Goal: Find contact information: Find contact information

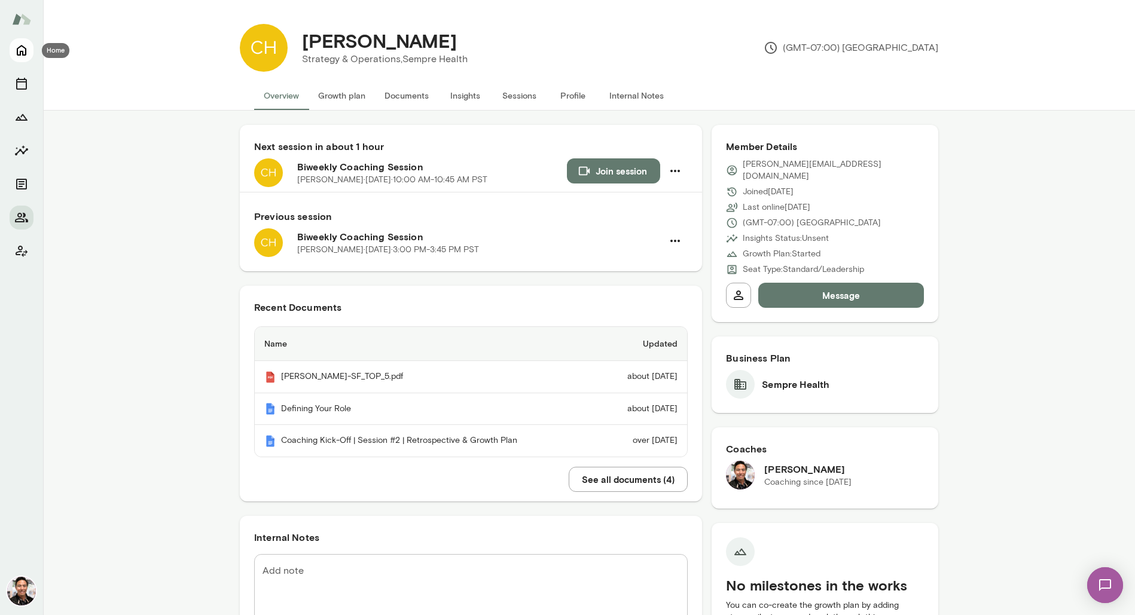
click at [23, 51] on icon "Home" at bounding box center [21, 50] width 14 height 14
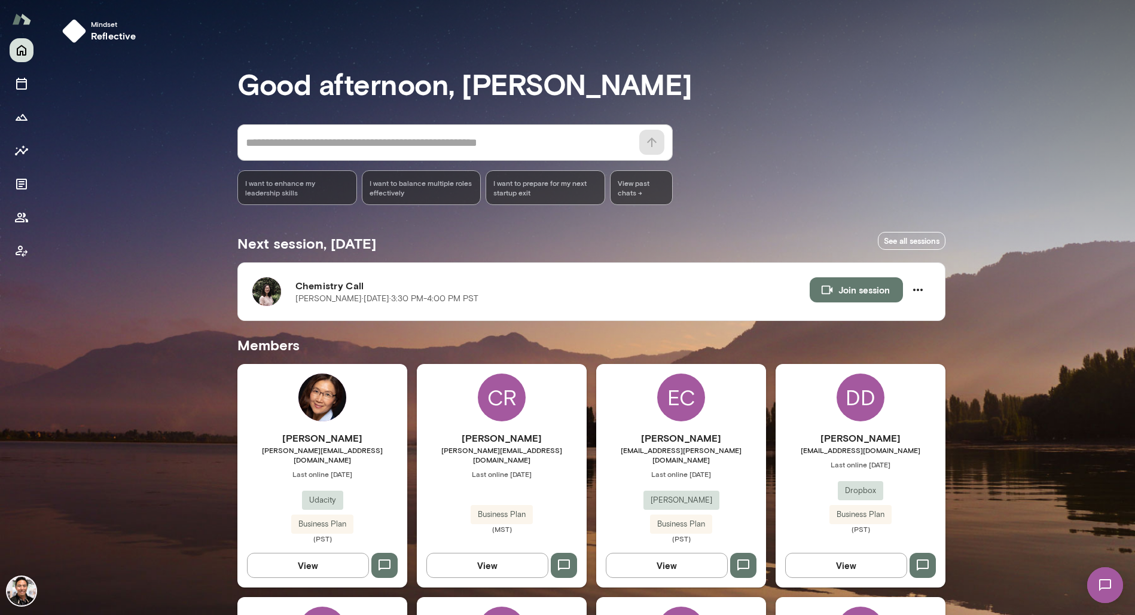
click at [371, 416] on div "[PERSON_NAME] [PERSON_NAME][EMAIL_ADDRESS][DOMAIN_NAME] Last online [DATE] Udac…" at bounding box center [322, 476] width 170 height 224
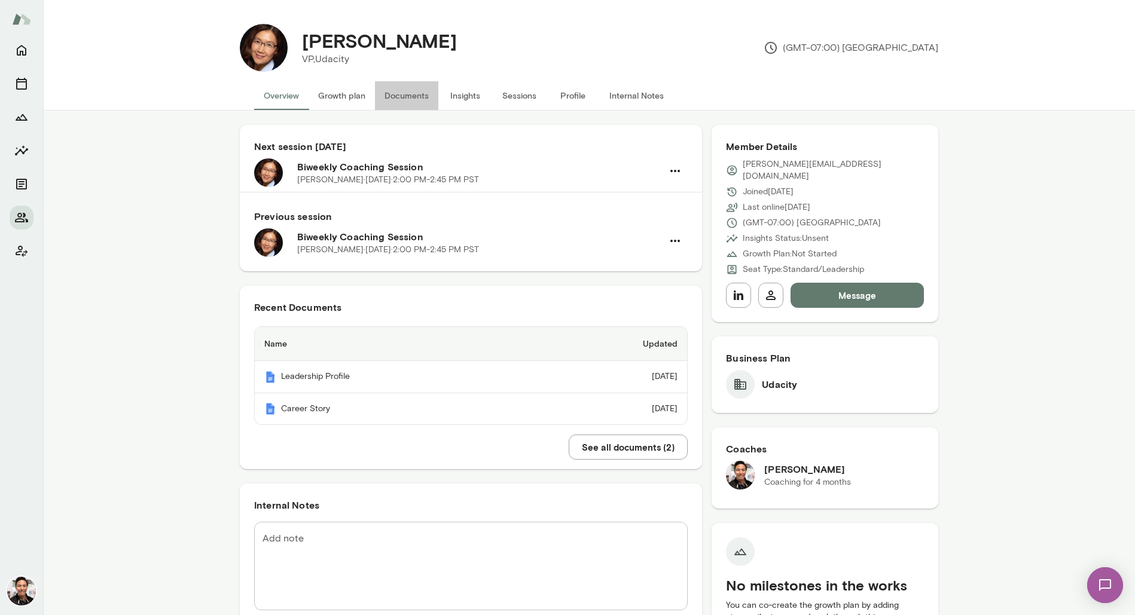
click at [420, 91] on button "Documents" at bounding box center [406, 95] width 63 height 29
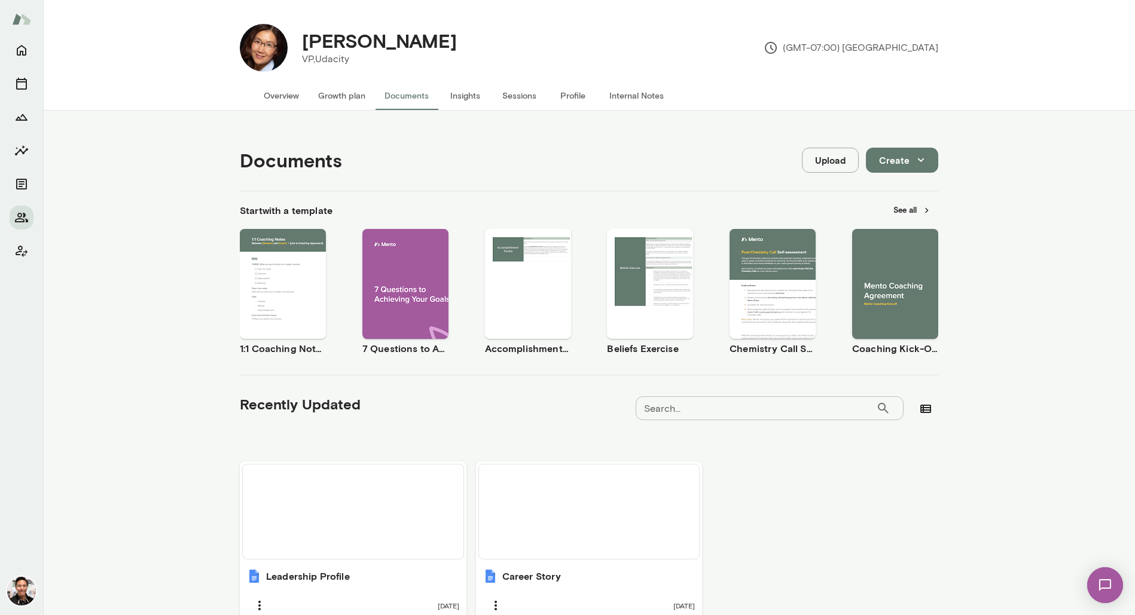
click at [904, 209] on button "See all" at bounding box center [912, 210] width 52 height 19
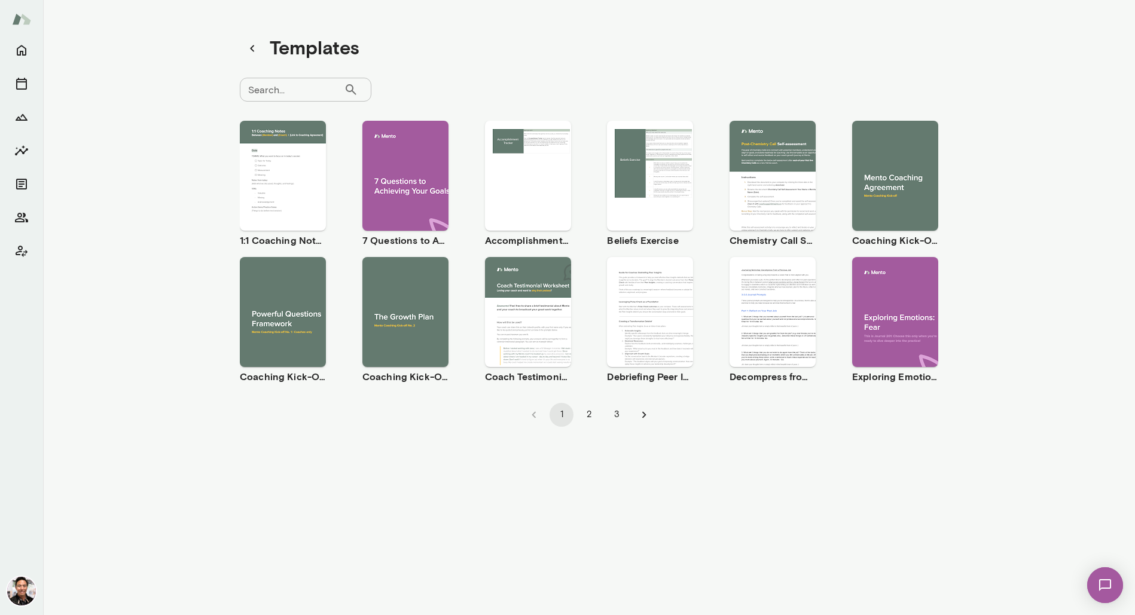
click at [588, 416] on button "2" at bounding box center [589, 415] width 24 height 24
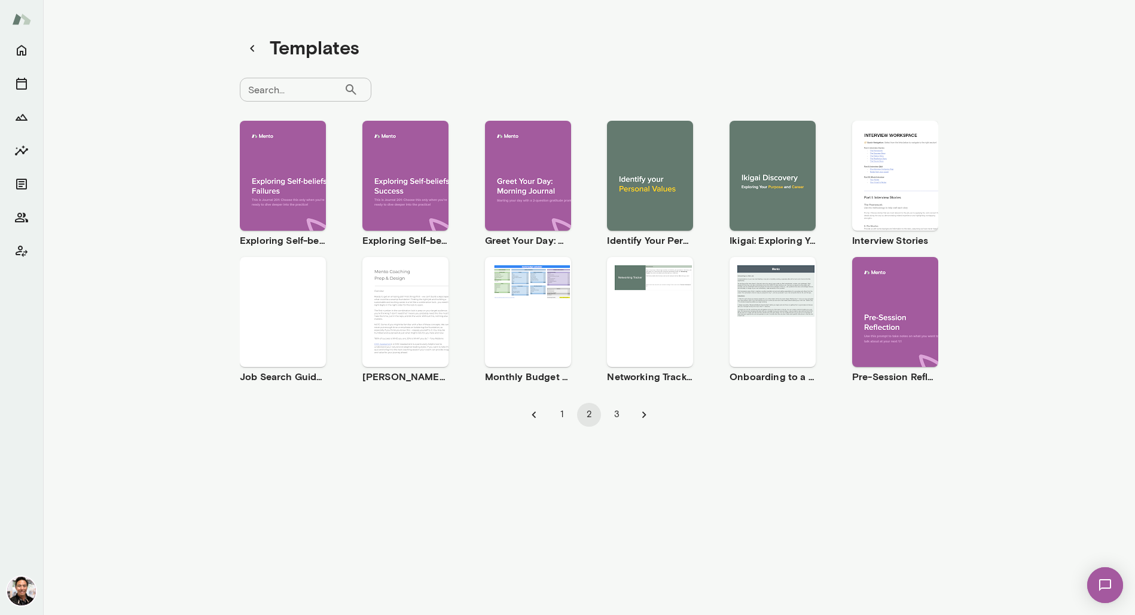
click at [781, 188] on span "Preview" at bounding box center [779, 186] width 27 height 10
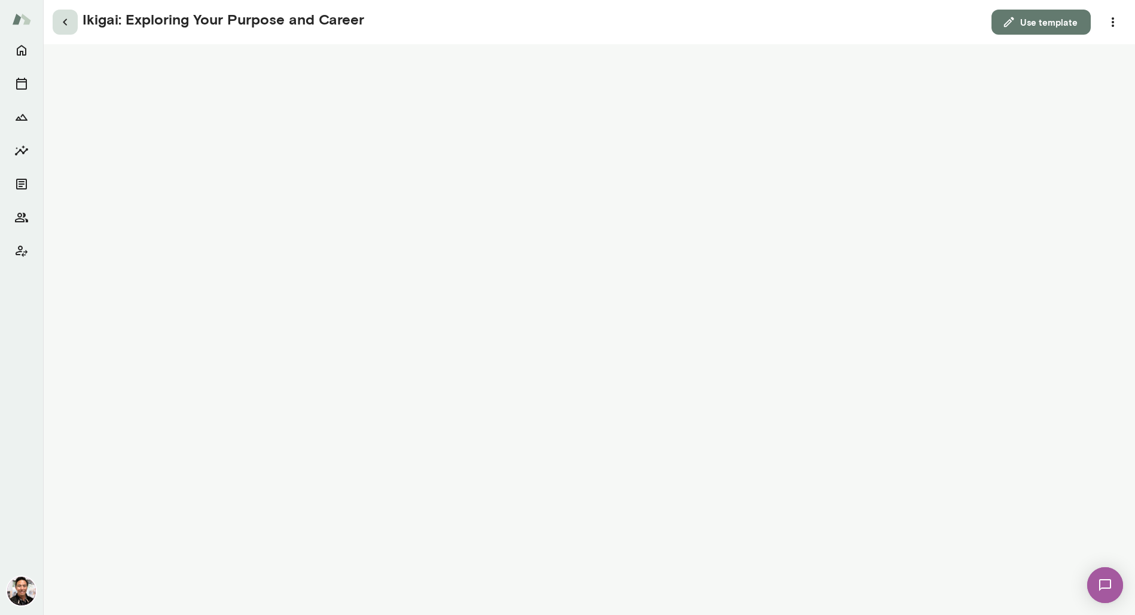
click at [59, 24] on icon "button" at bounding box center [65, 22] width 14 height 14
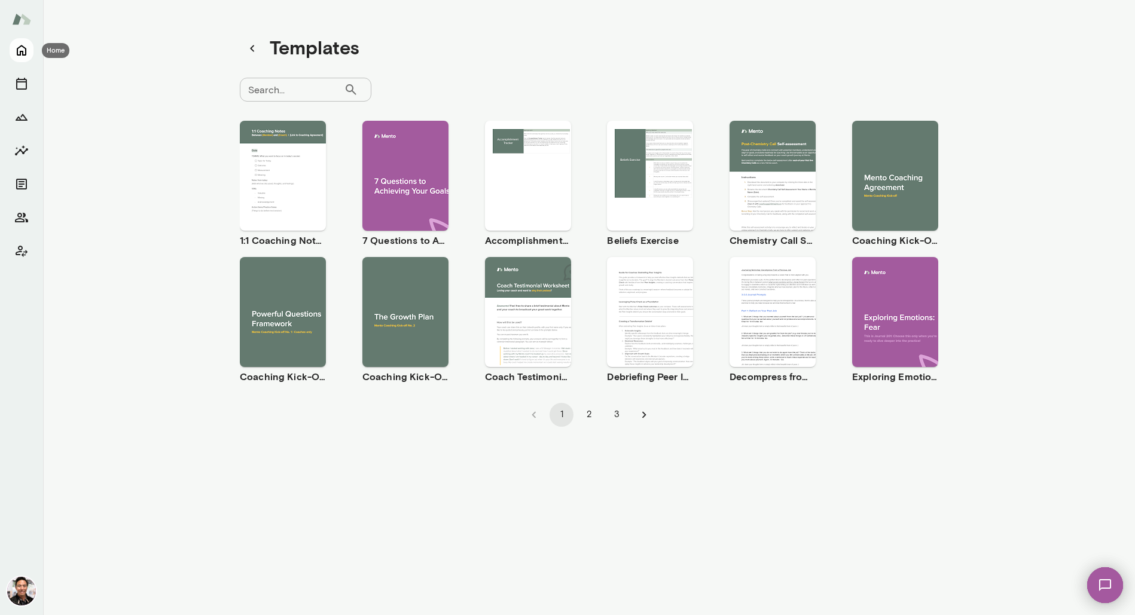
click at [17, 50] on icon "Home" at bounding box center [22, 50] width 10 height 11
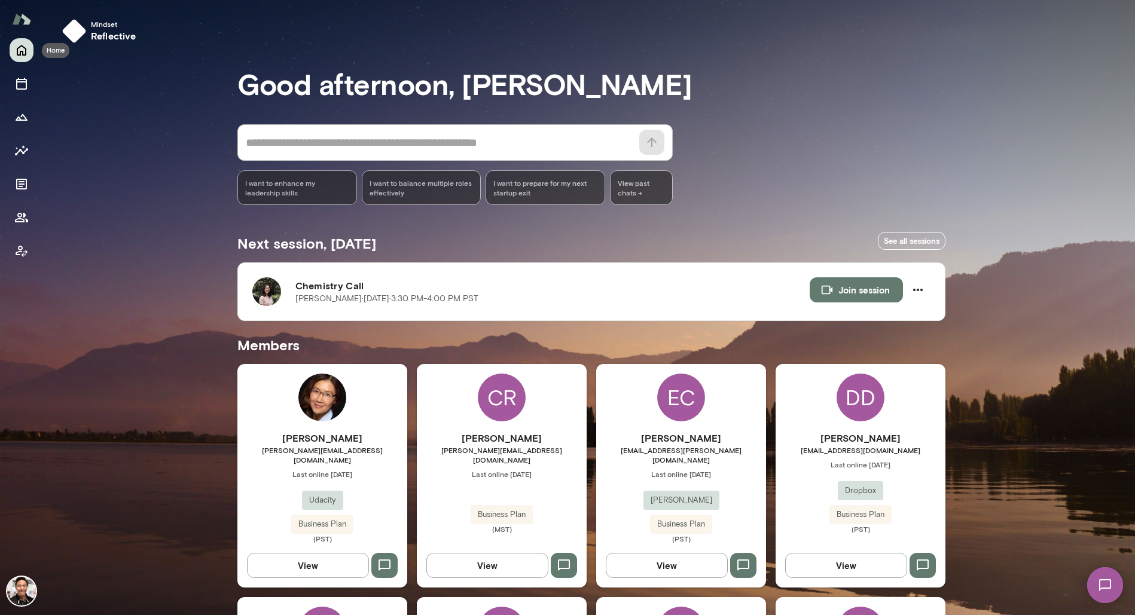
scroll to position [2020, 0]
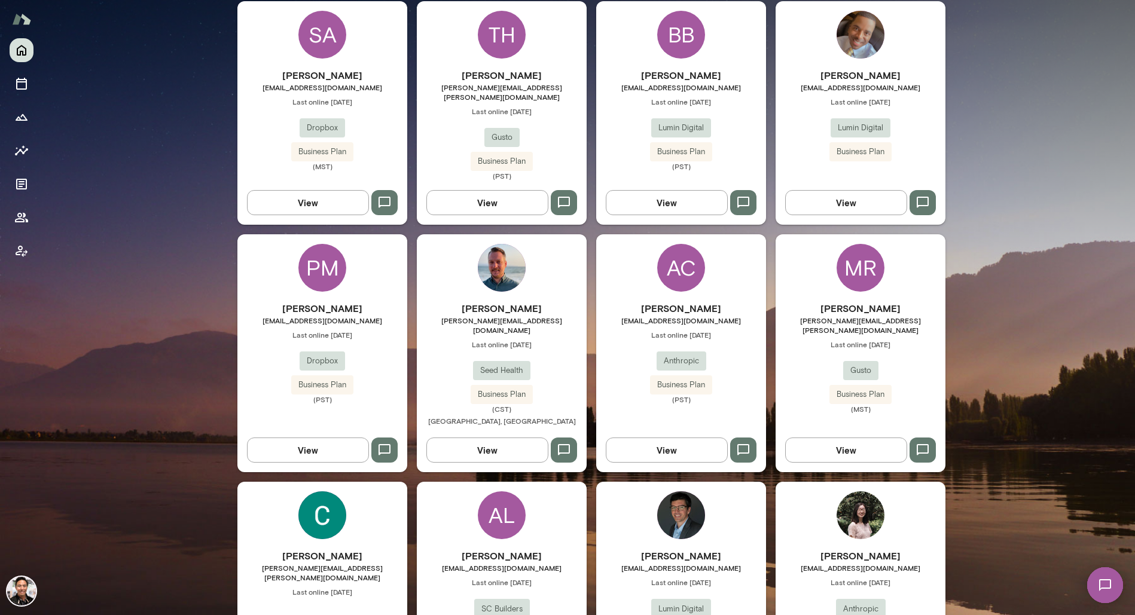
click at [853, 491] on img at bounding box center [860, 515] width 48 height 48
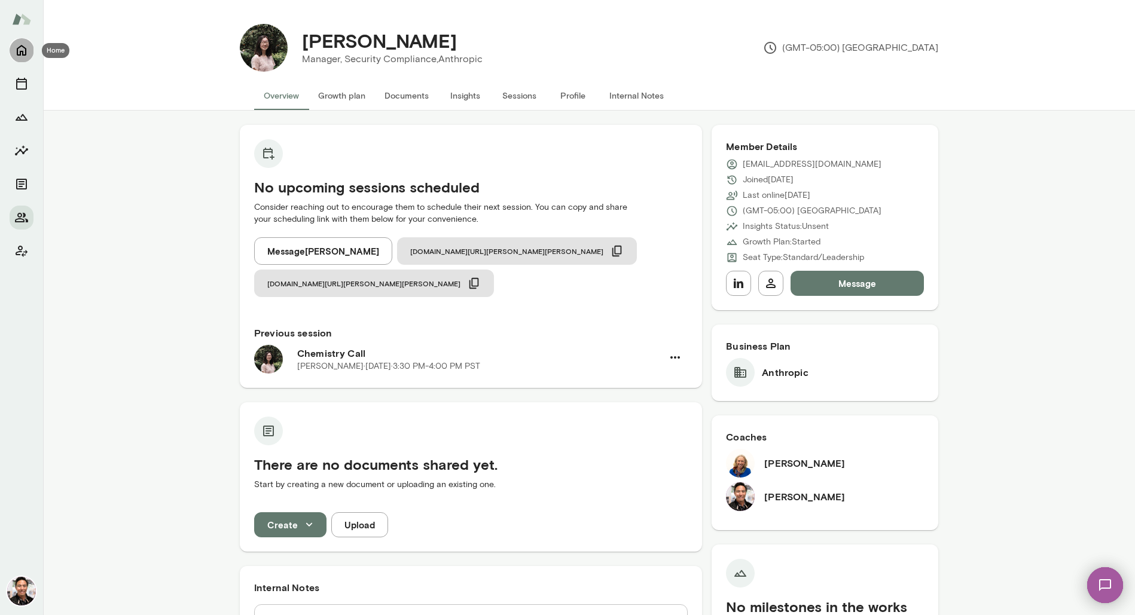
click at [16, 52] on icon "Home" at bounding box center [21, 50] width 14 height 14
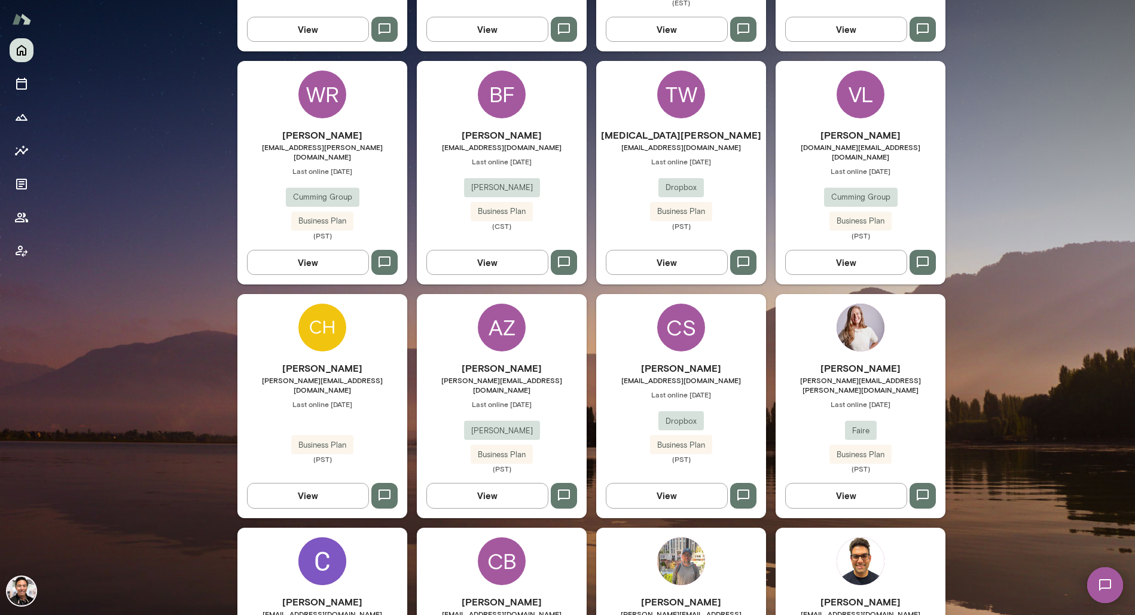
scroll to position [1317, 0]
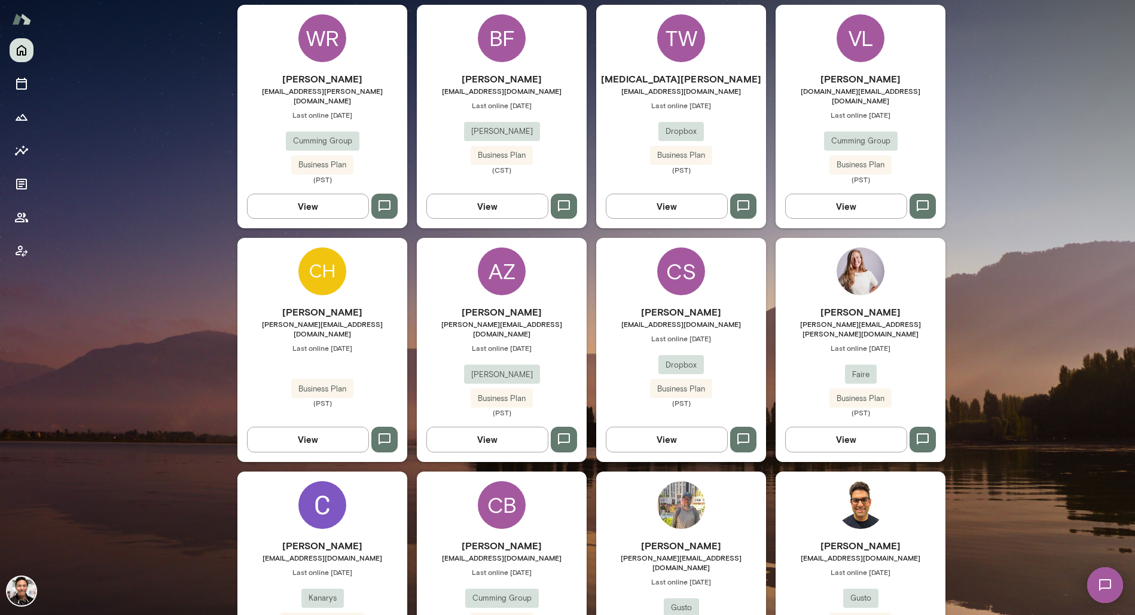
click at [27, 594] on img at bounding box center [21, 591] width 29 height 29
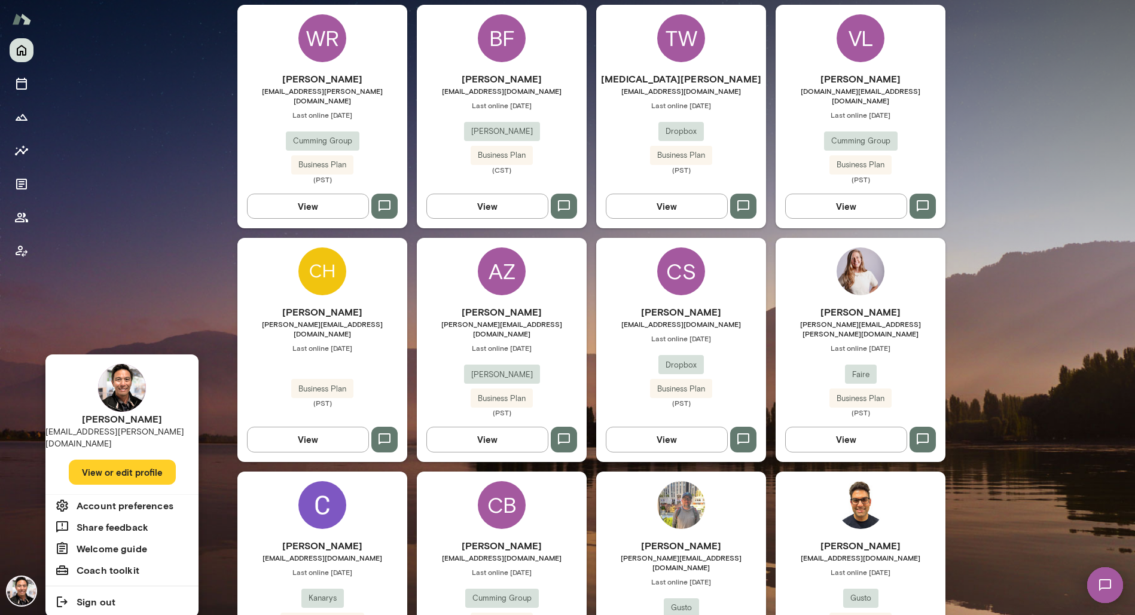
click at [100, 468] on button "View or edit profile" at bounding box center [122, 472] width 107 height 25
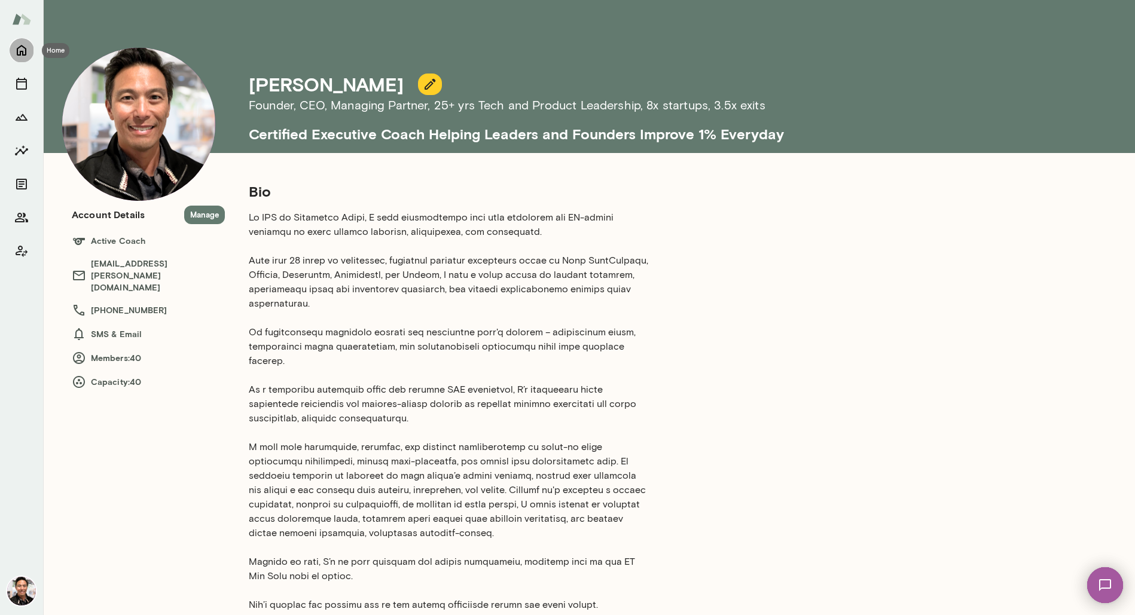
click at [20, 54] on icon "Home" at bounding box center [22, 50] width 10 height 11
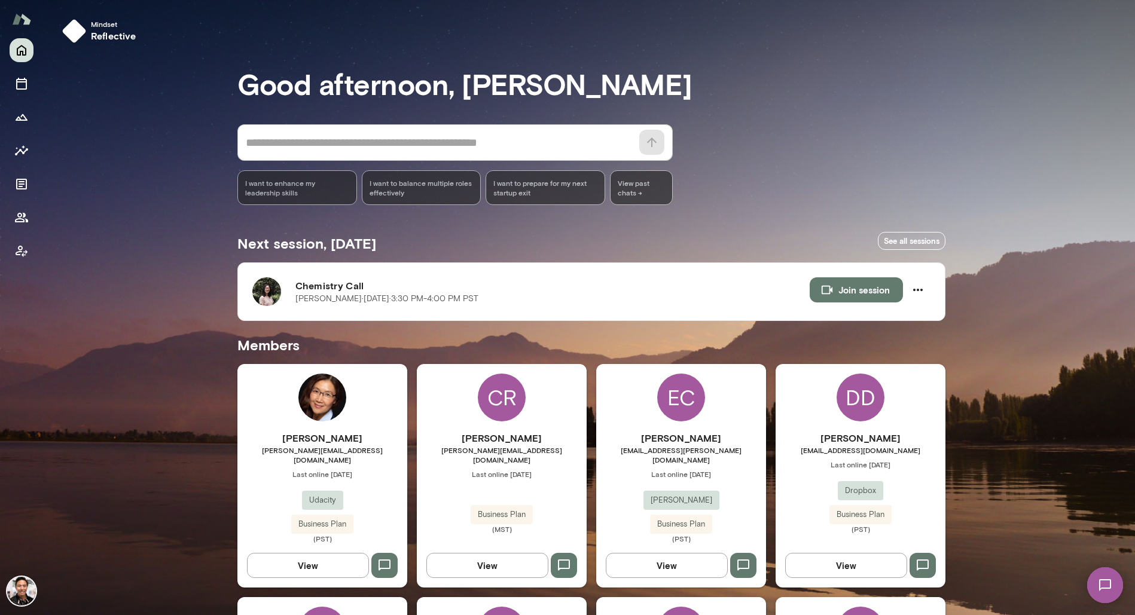
scroll to position [354, 0]
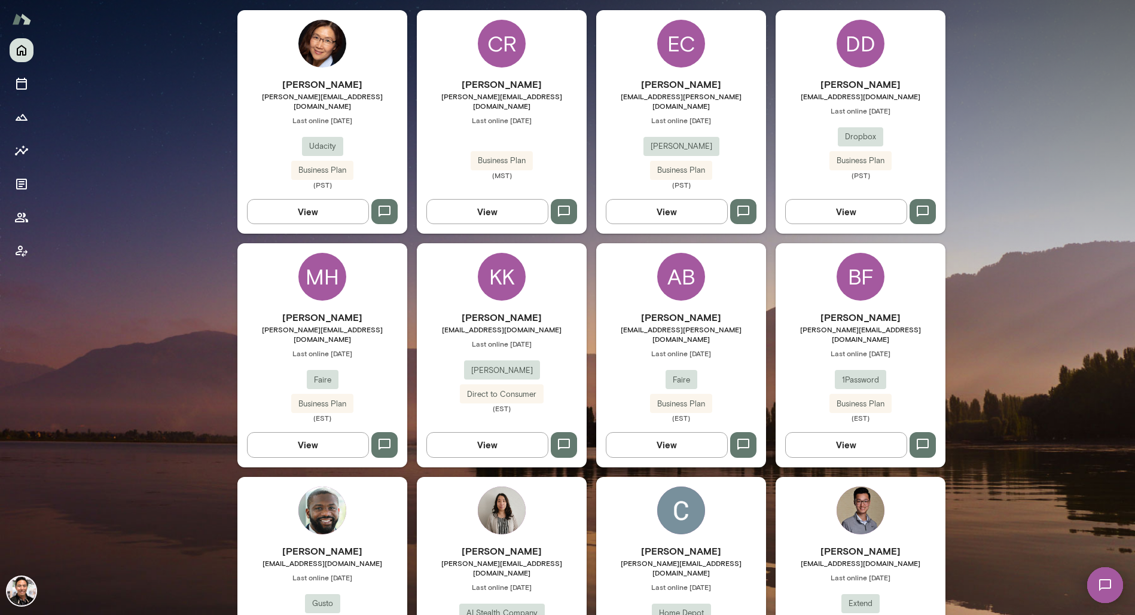
click at [885, 256] on div "[PERSON_NAME] Fourie [EMAIL_ADDRESS][DOMAIN_NAME] Last online [DATE] 1Password …" at bounding box center [860, 355] width 170 height 224
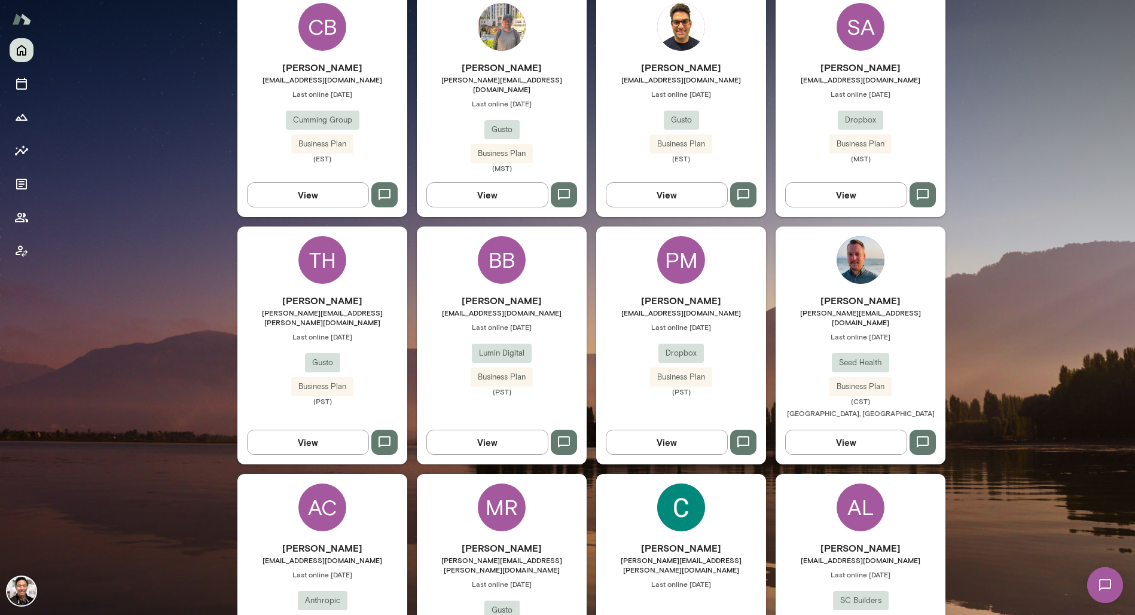
scroll to position [1675, 0]
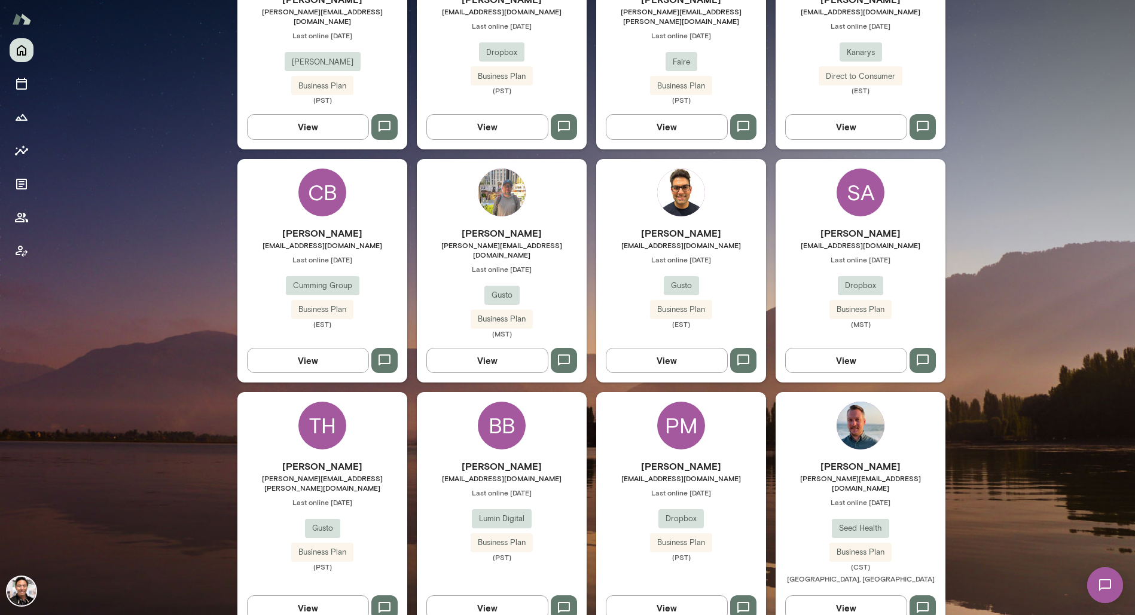
scroll to position [2020, 0]
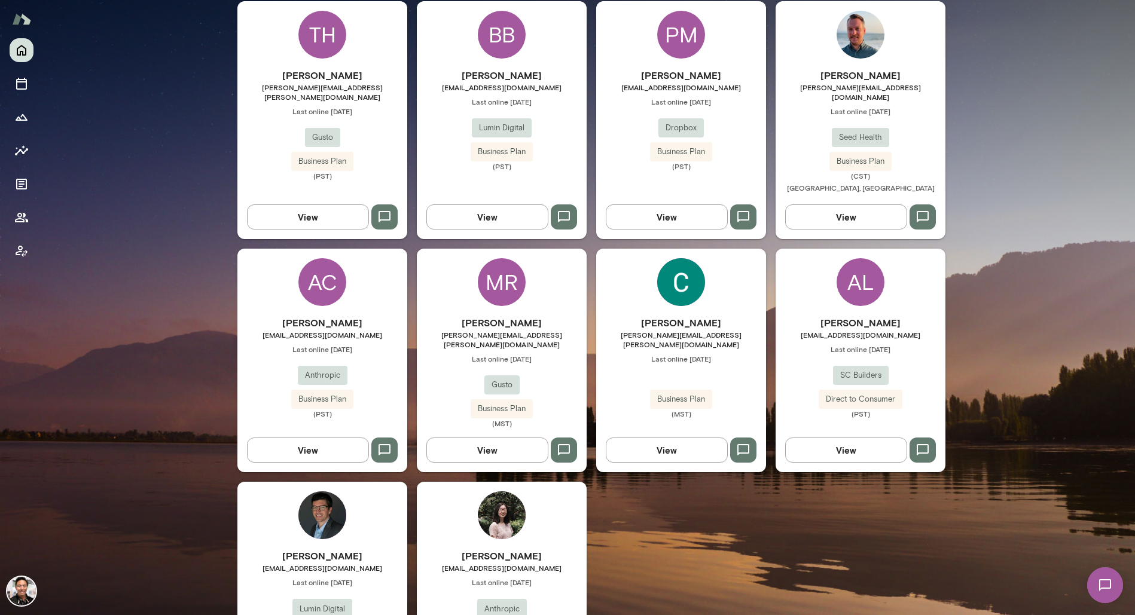
click at [335, 491] on img at bounding box center [322, 515] width 48 height 48
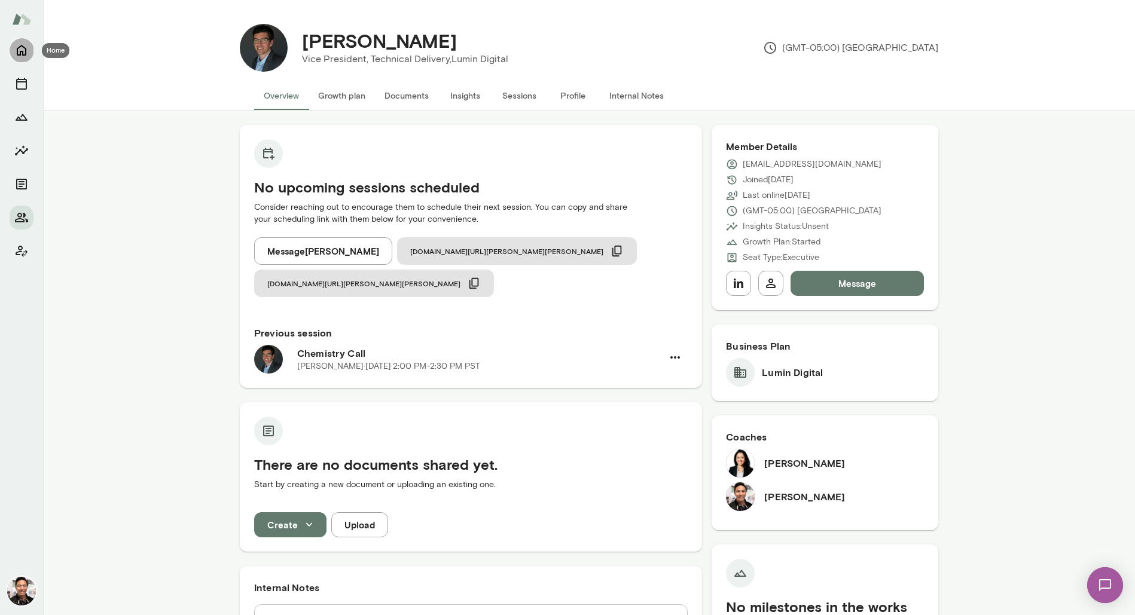
click at [17, 54] on icon "Home" at bounding box center [22, 50] width 10 height 11
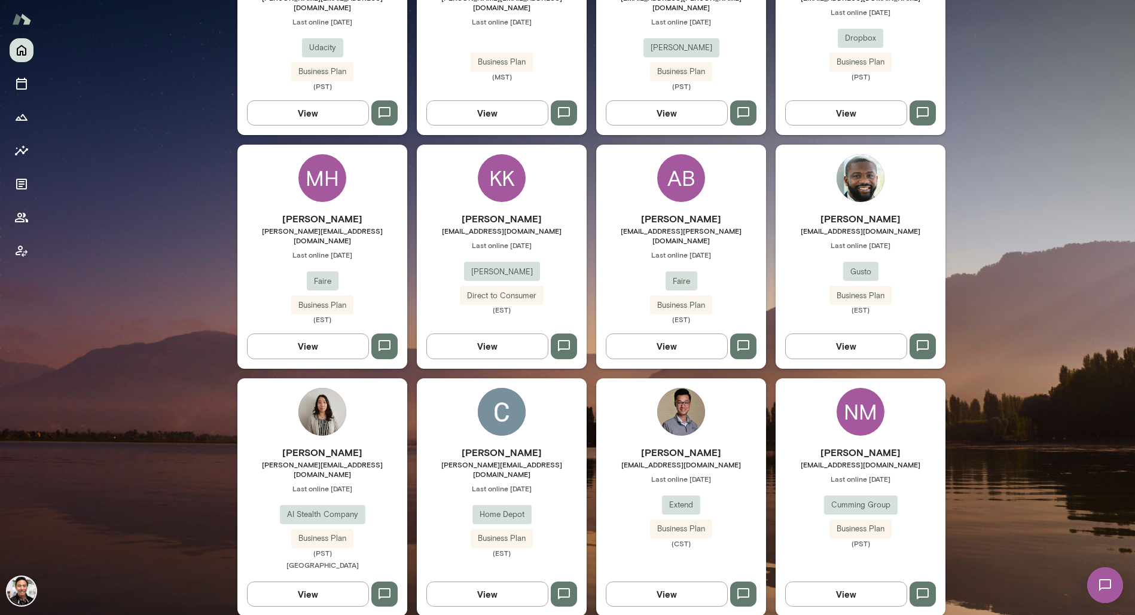
scroll to position [496, 0]
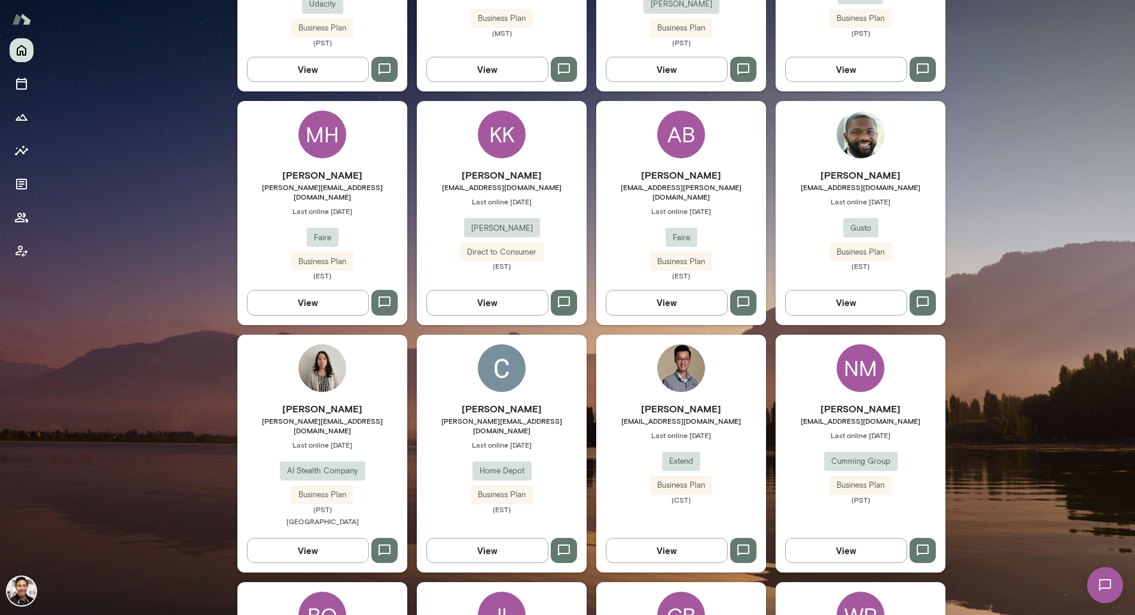
click at [509, 335] on div "Cecil Payne cecil_v_payne@homedepot.com Last online August 13 Home Depot Busine…" at bounding box center [502, 454] width 170 height 238
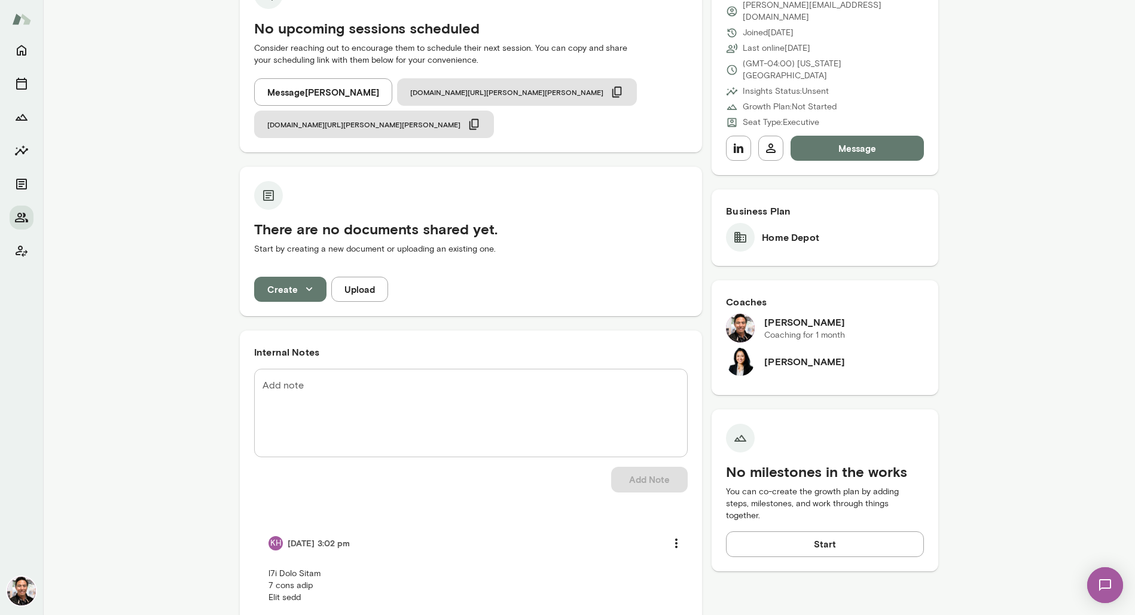
scroll to position [33, 0]
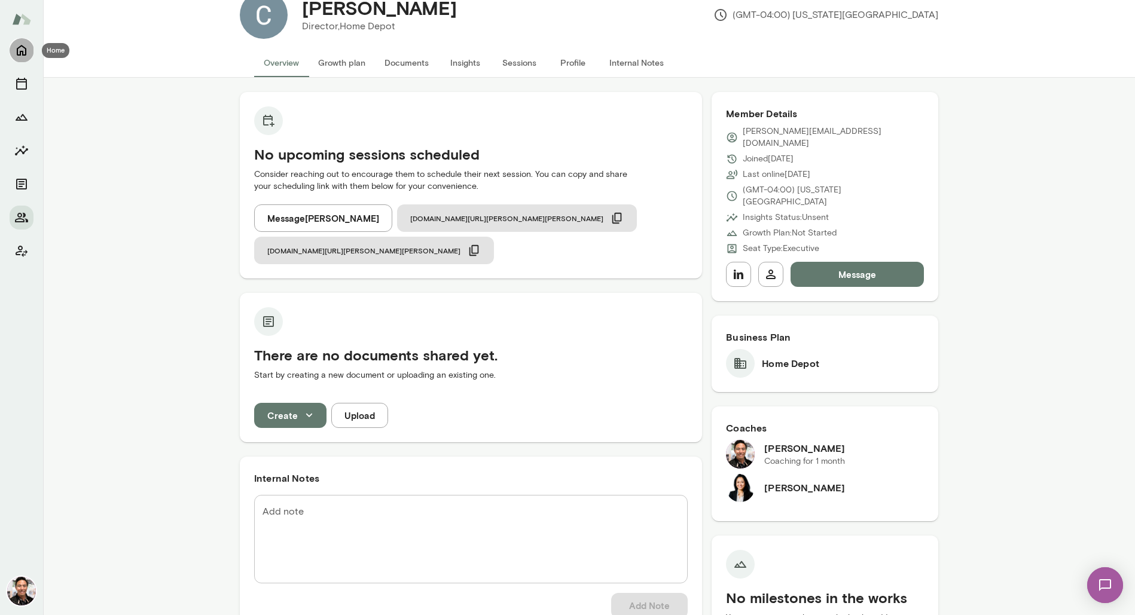
click at [25, 51] on icon "Home" at bounding box center [22, 50] width 10 height 11
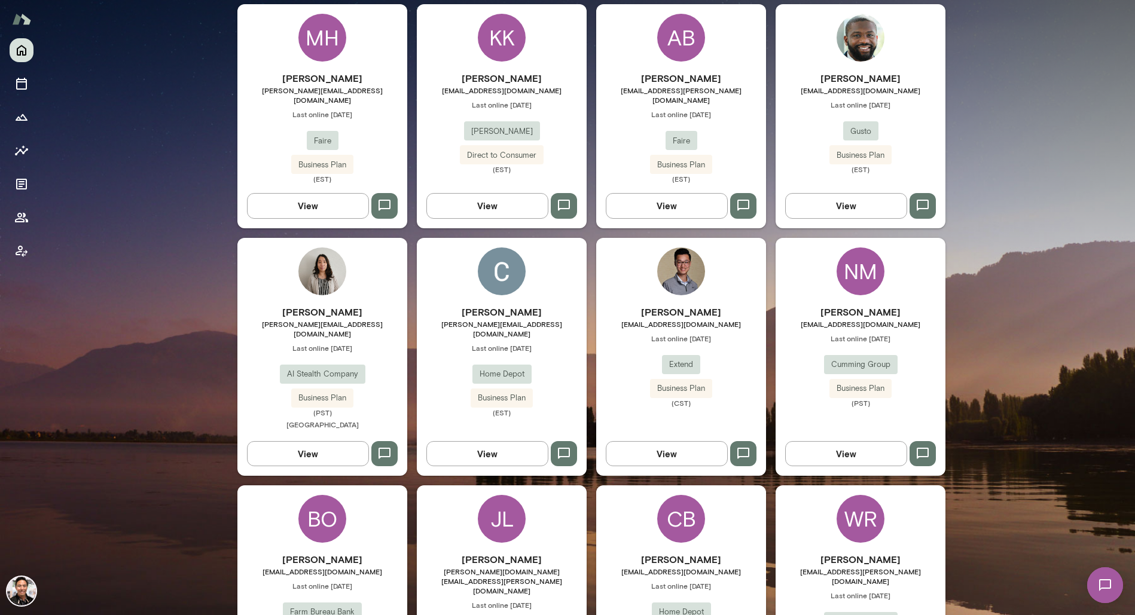
scroll to position [491, 0]
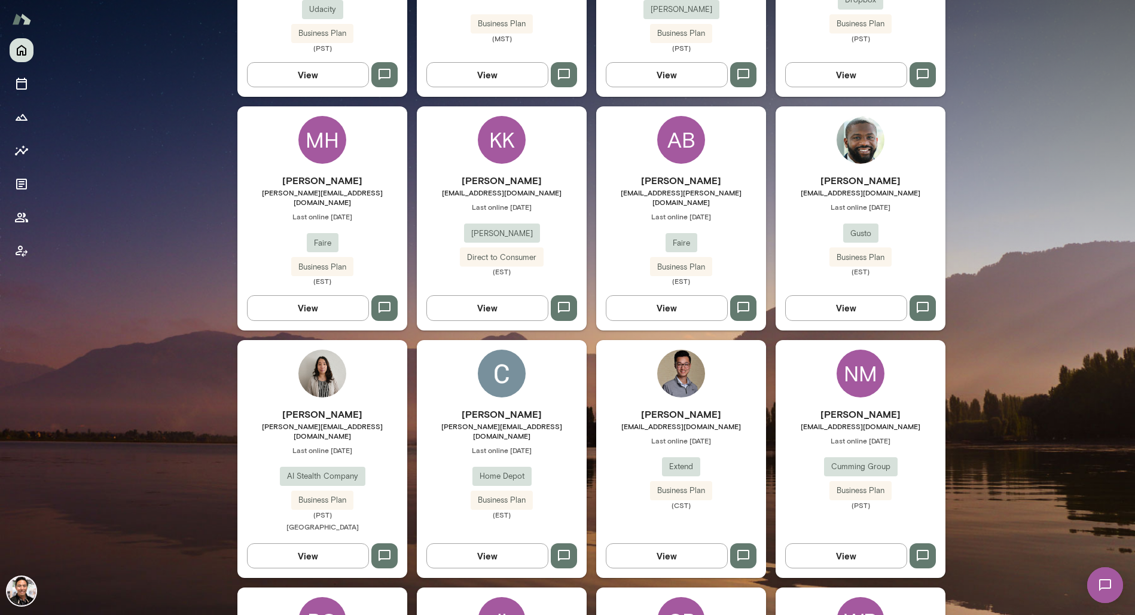
click at [487, 350] on img at bounding box center [502, 374] width 48 height 48
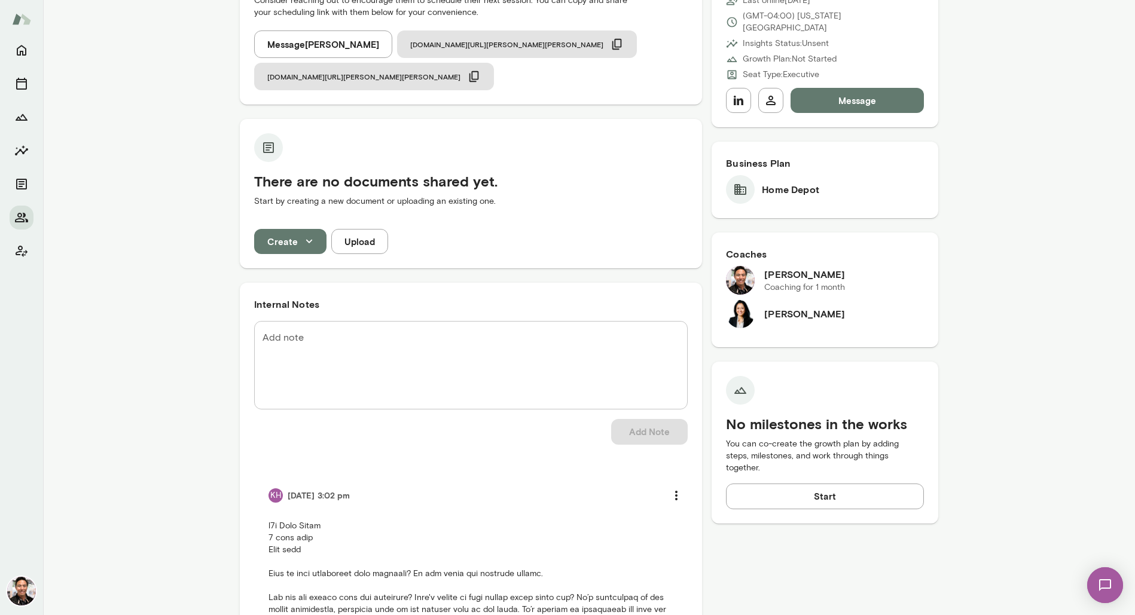
scroll to position [106, 0]
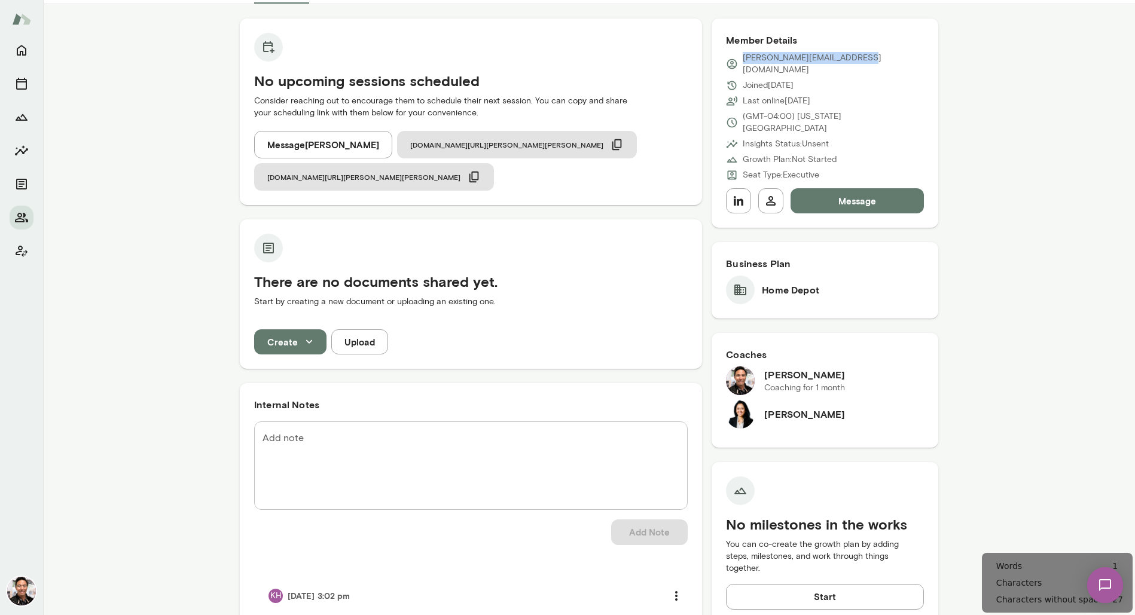
drag, startPoint x: 865, startPoint y: 60, endPoint x: 745, endPoint y: 56, distance: 119.6
click at [744, 56] on p "[PERSON_NAME][EMAIL_ADDRESS][DOMAIN_NAME]" at bounding box center [833, 64] width 181 height 24
copy p "[PERSON_NAME][EMAIL_ADDRESS][DOMAIN_NAME]"
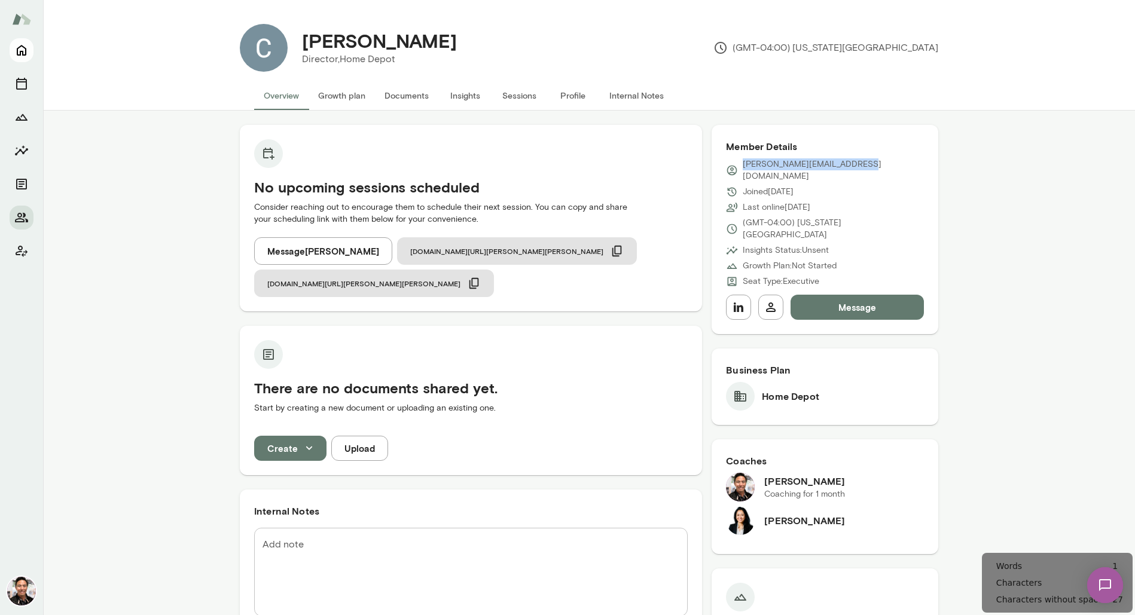
click at [20, 47] on icon "Home" at bounding box center [22, 50] width 10 height 11
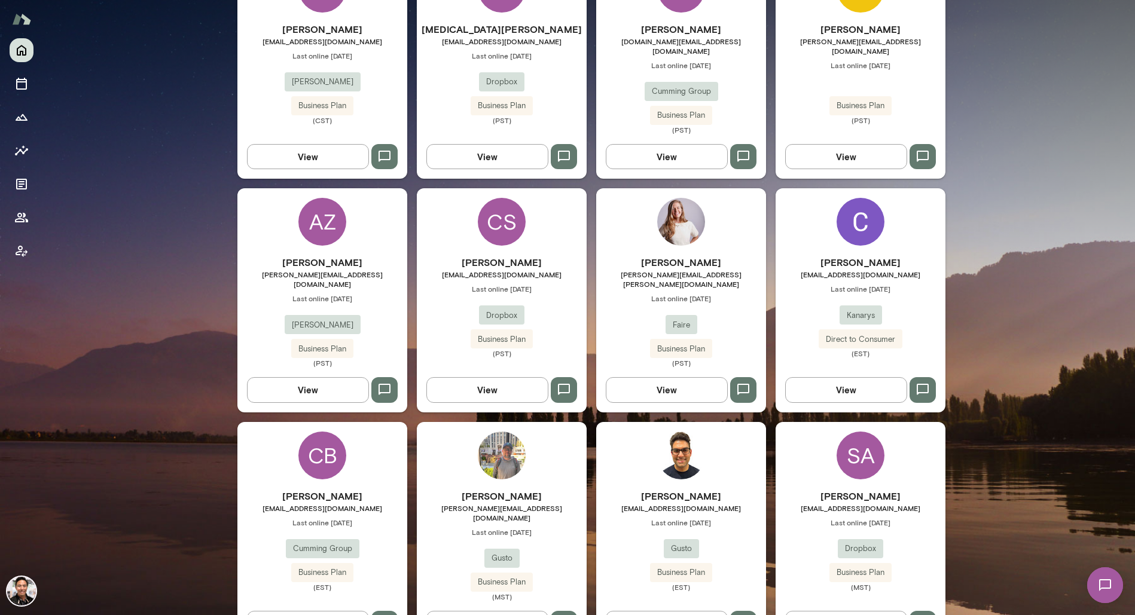
scroll to position [1372, 0]
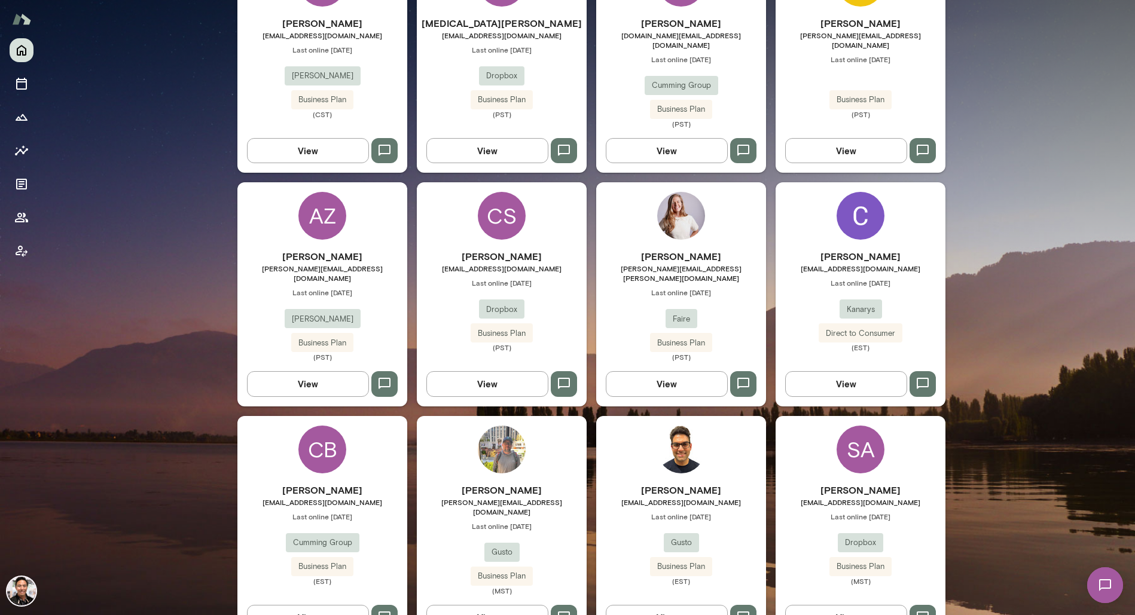
click at [653, 416] on div "Aman Bhatia aman.bhatia@gusto.com Last online September 8 Gusto Business Plan (…" at bounding box center [681, 528] width 170 height 224
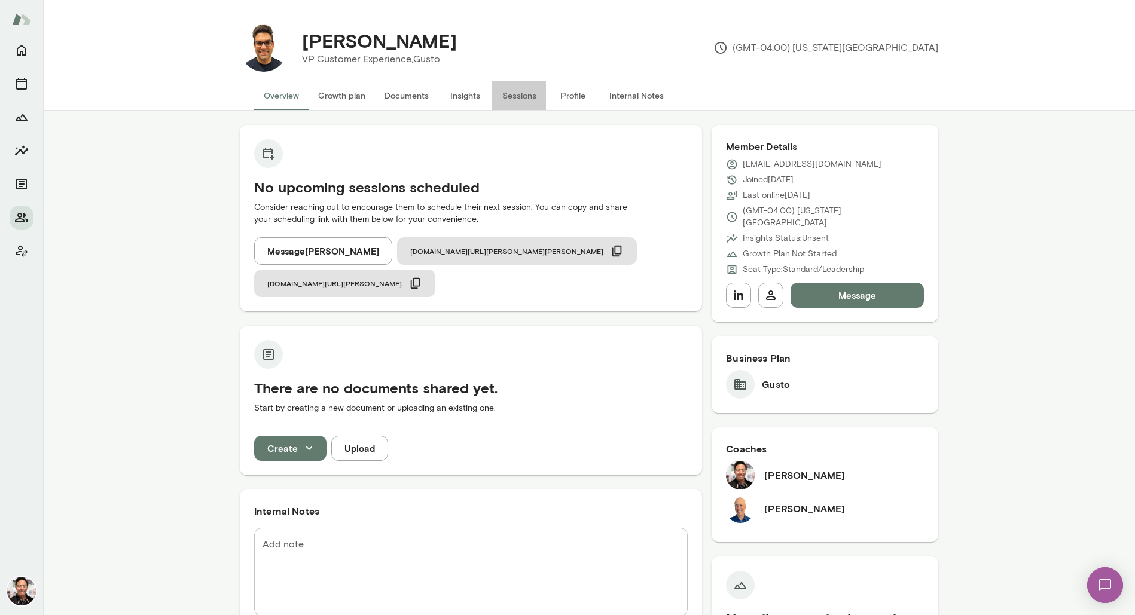
click at [513, 96] on button "Sessions" at bounding box center [519, 95] width 54 height 29
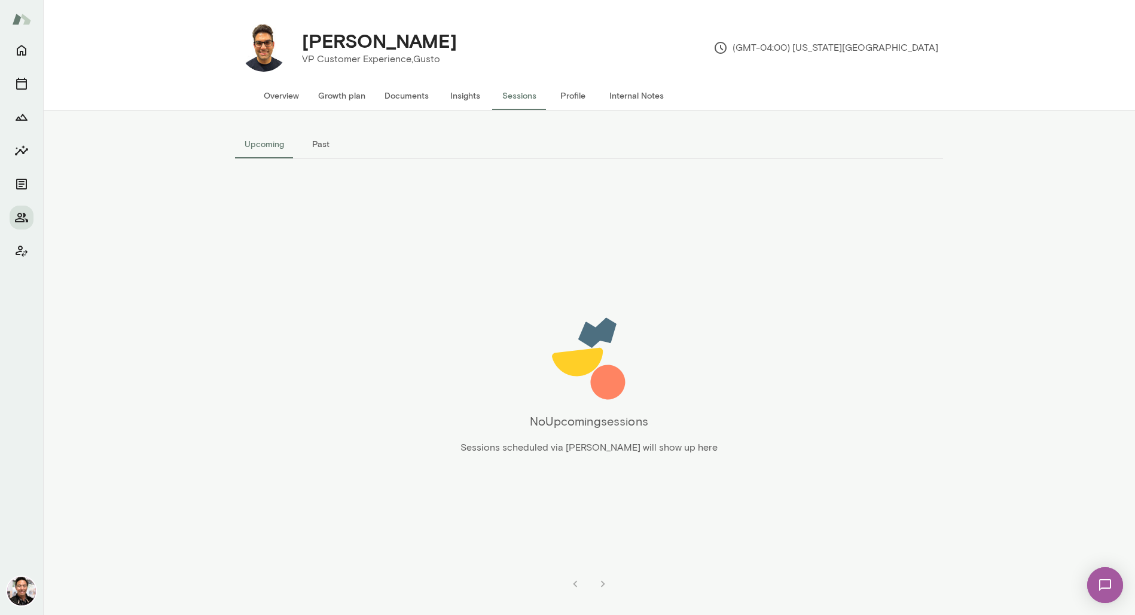
click at [288, 99] on button "Overview" at bounding box center [281, 95] width 54 height 29
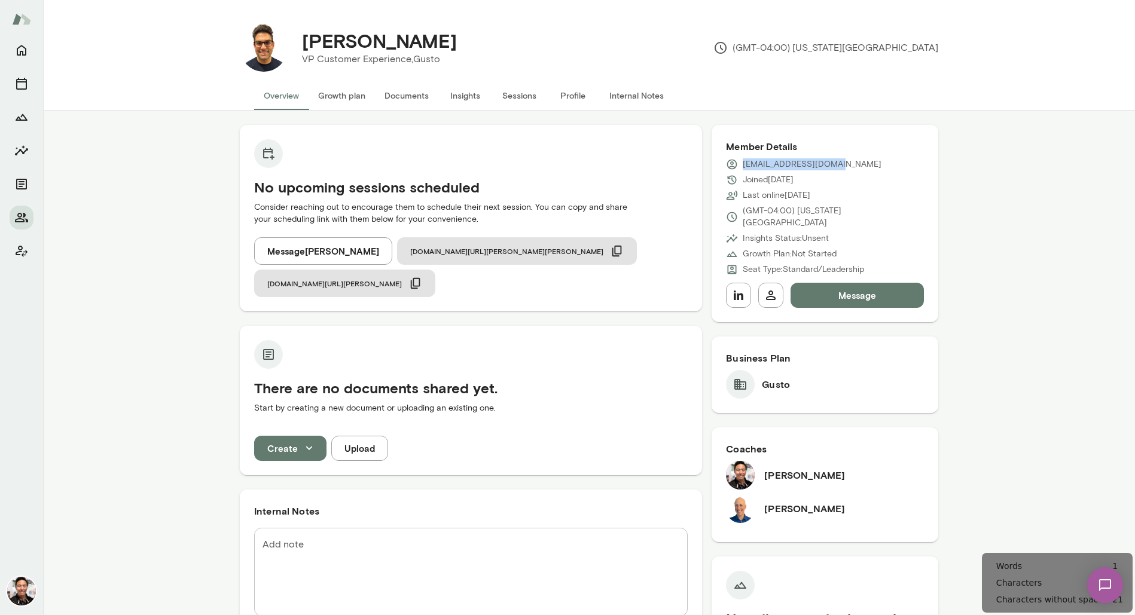
drag, startPoint x: 840, startPoint y: 162, endPoint x: 740, endPoint y: 167, distance: 100.0
click at [740, 167] on div "[EMAIL_ADDRESS][DOMAIN_NAME]" at bounding box center [825, 164] width 198 height 12
copy p "[EMAIL_ADDRESS][DOMAIN_NAME]"
